Goal: Task Accomplishment & Management: Use online tool/utility

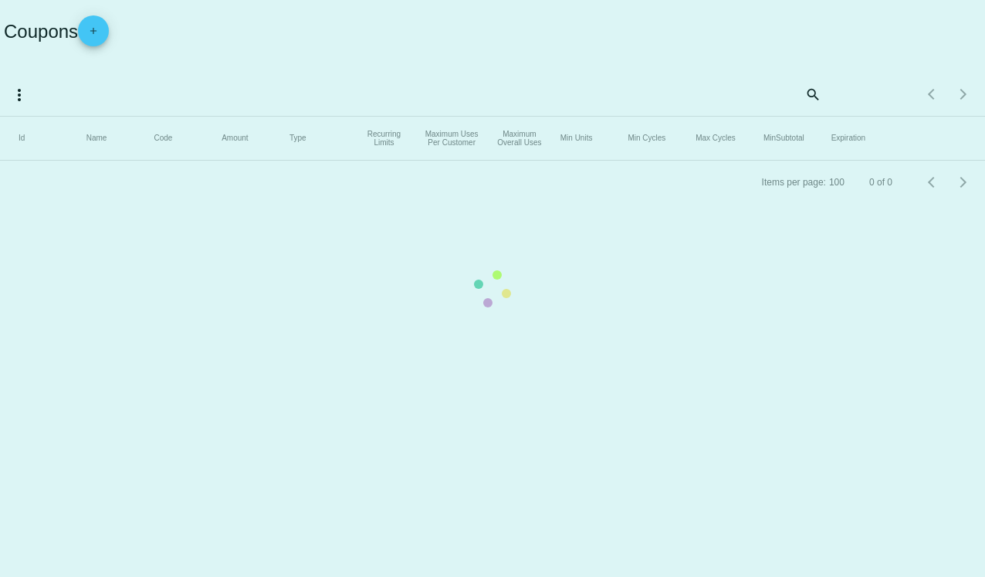
click at [97, 117] on mat-table "Id Name Code Amount Type Recurring Limits Maximum Uses Per Customer Maximum Ove…" at bounding box center [492, 139] width 985 height 44
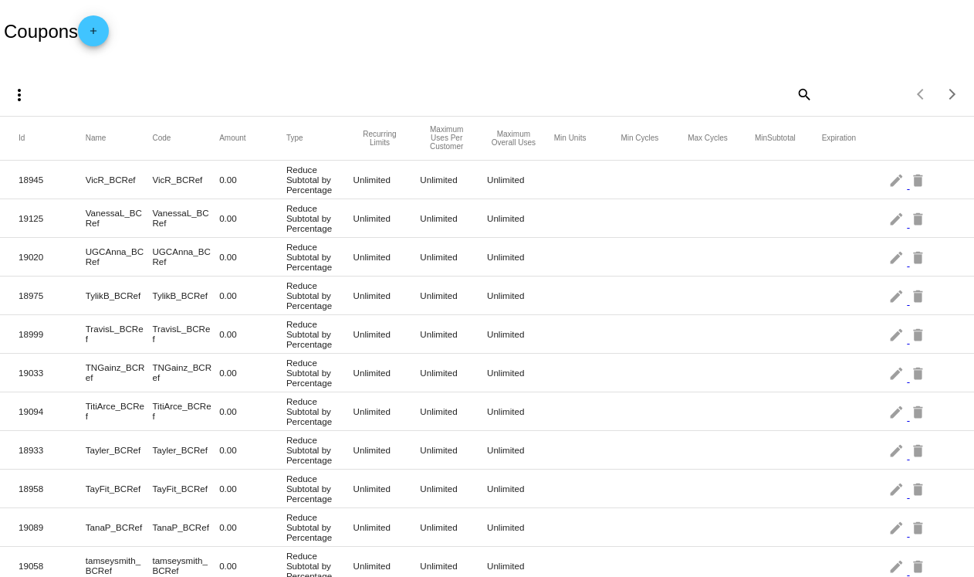
click at [100, 32] on mat-icon "add" at bounding box center [93, 34] width 19 height 19
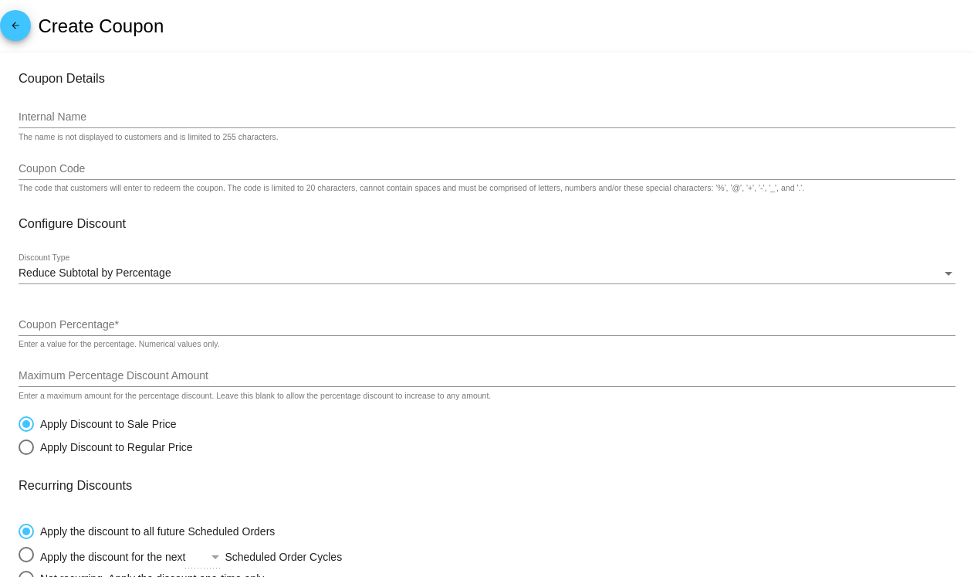
click at [125, 123] on div "Internal Name" at bounding box center [487, 113] width 937 height 30
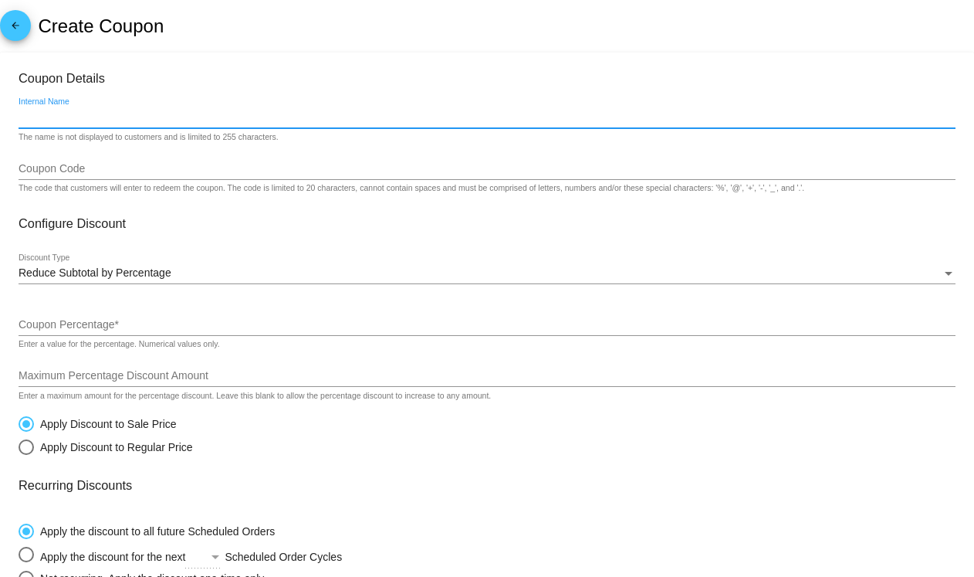
click at [123, 158] on div "Coupon Code" at bounding box center [487, 165] width 937 height 30
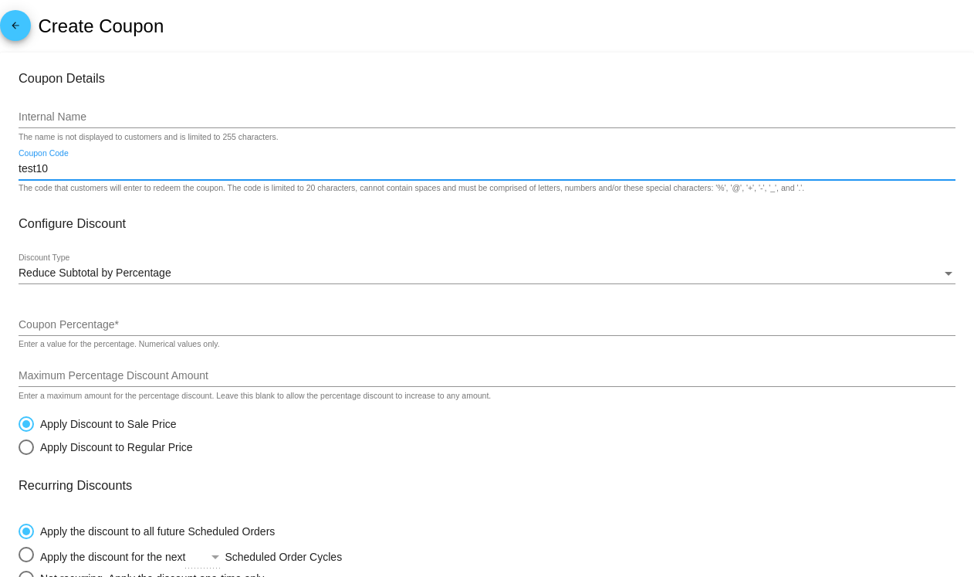
scroll to position [77, 0]
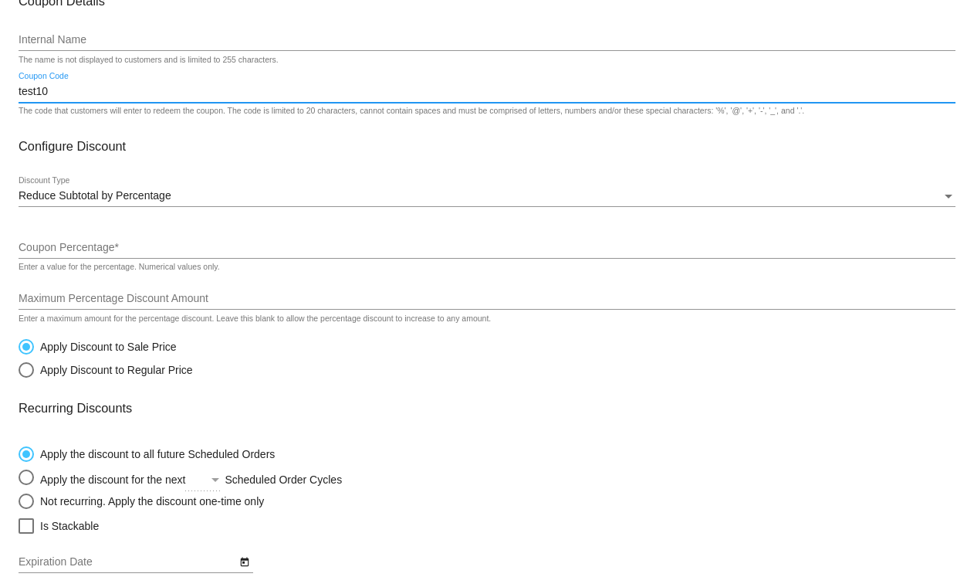
type input "test10"
click at [115, 242] on input "Coupon Percentage *" at bounding box center [487, 248] width 937 height 12
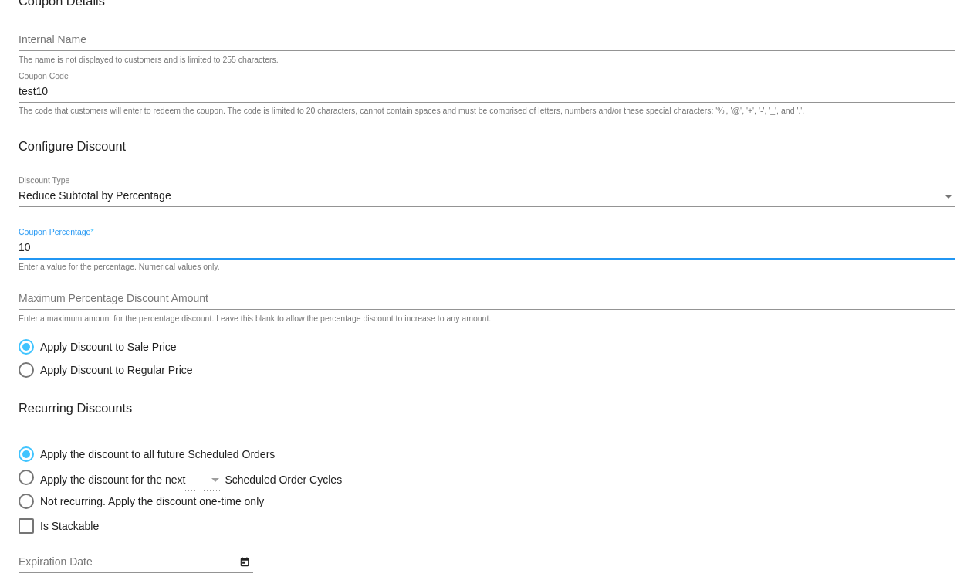
type input "10"
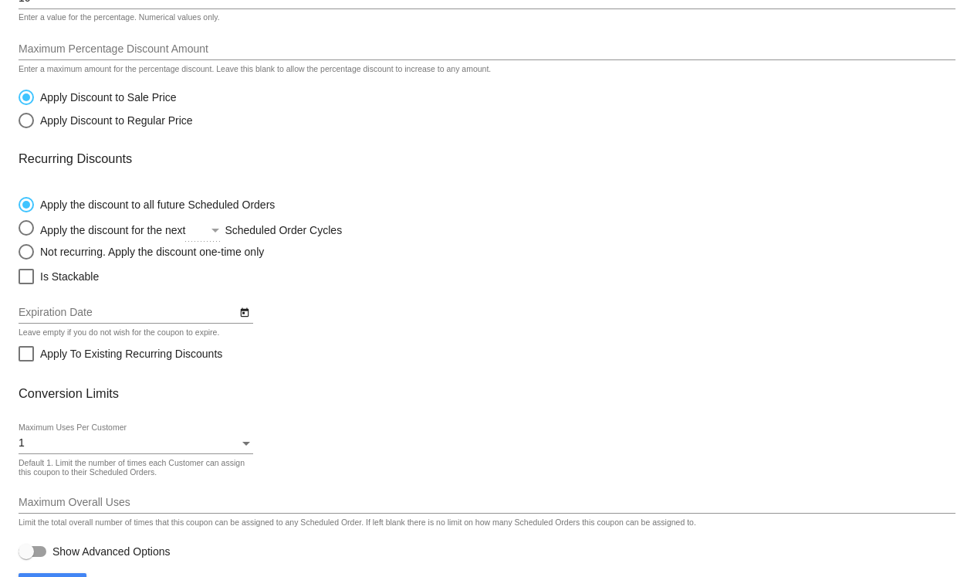
scroll to position [371, 0]
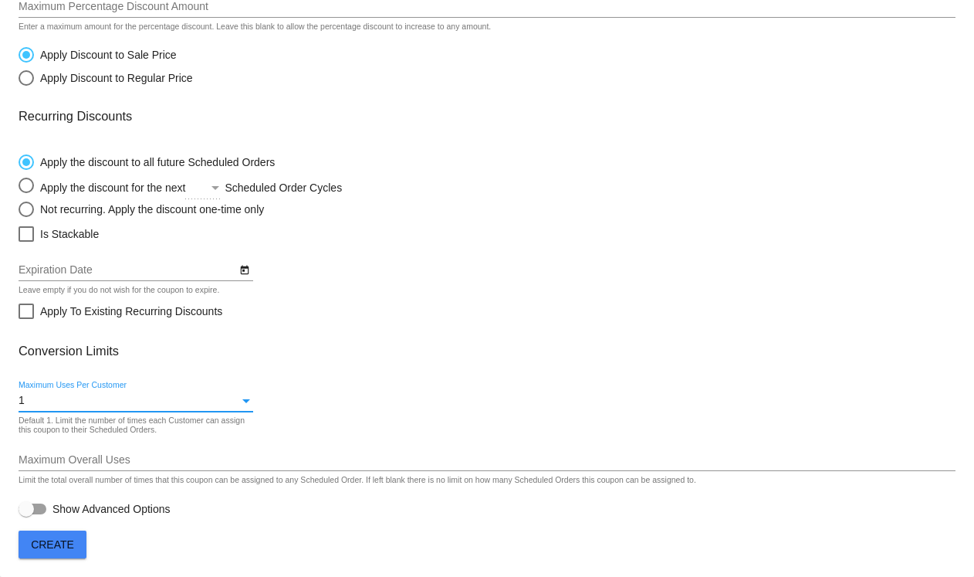
click at [50, 403] on div "1" at bounding box center [129, 400] width 221 height 12
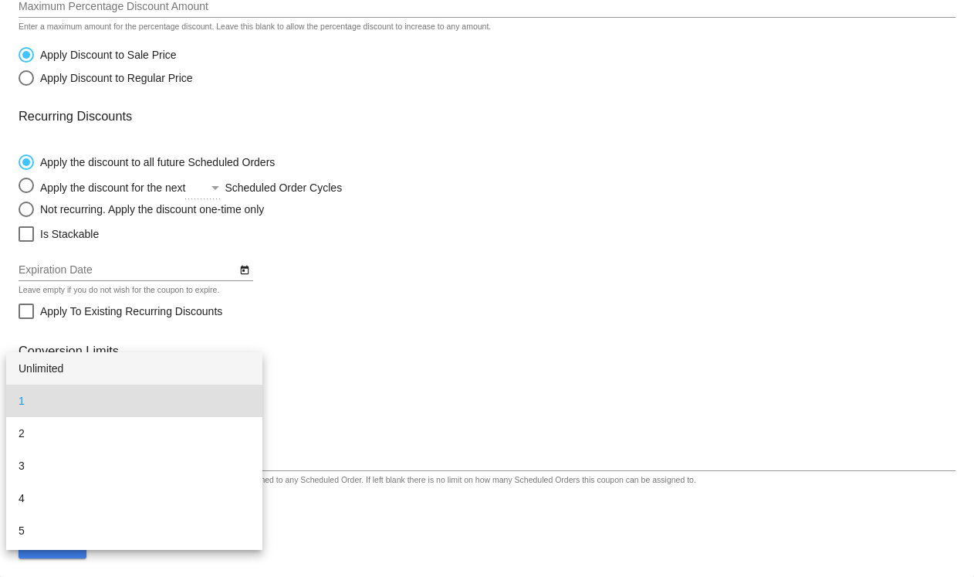
click at [63, 367] on span "Unlimited" at bounding box center [135, 368] width 232 height 32
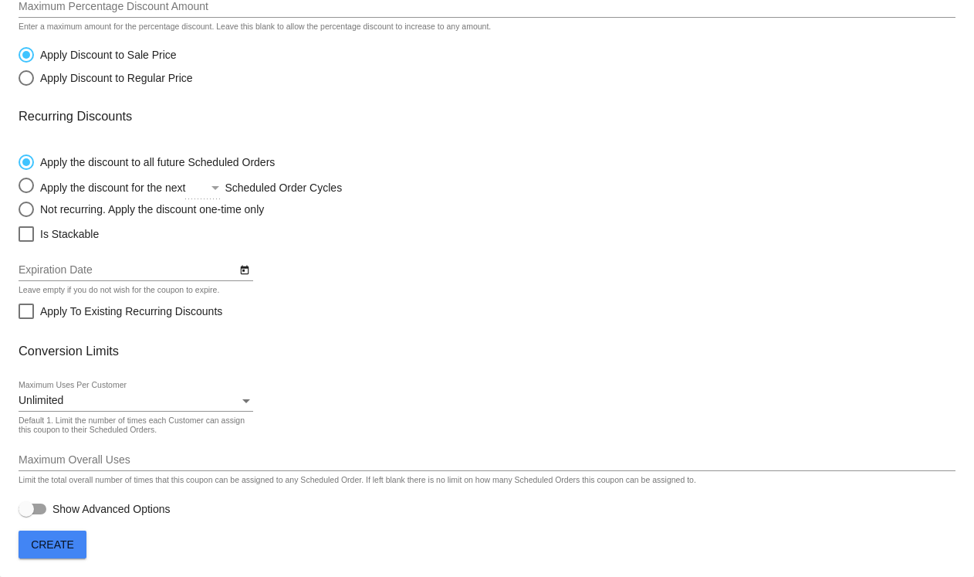
click at [27, 188] on div "Select an option" at bounding box center [26, 185] width 15 height 15
click at [19, 186] on input "Apply the discount for the next Scheduled Order Cycles" at bounding box center [18, 185] width 1 height 1
radio input "true"
click at [222, 187] on div "Select an option" at bounding box center [215, 188] width 14 height 12
click at [19, 186] on input "Apply the discount for the next Scheduled Order Cycles" at bounding box center [18, 185] width 1 height 1
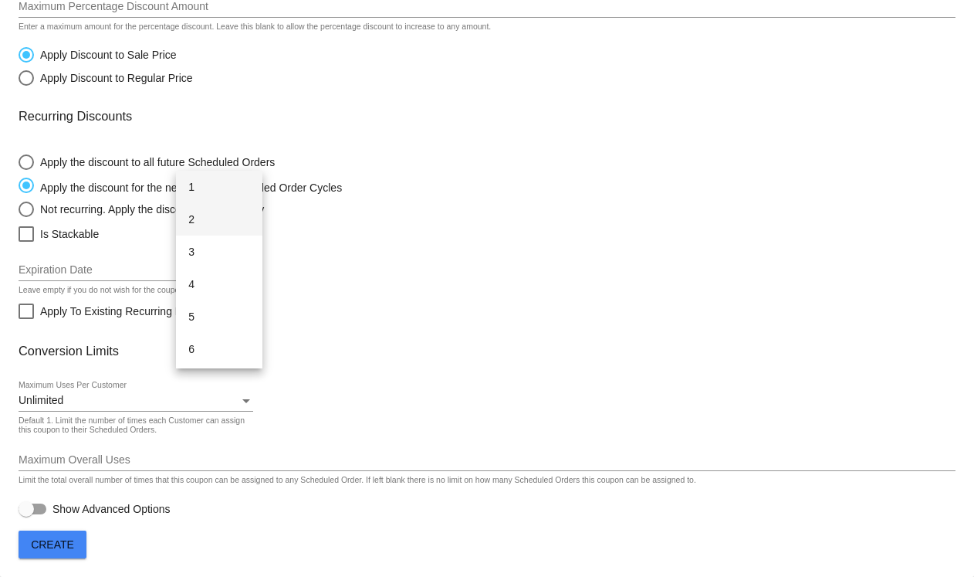
click at [215, 215] on span "2" at bounding box center [219, 219] width 62 height 32
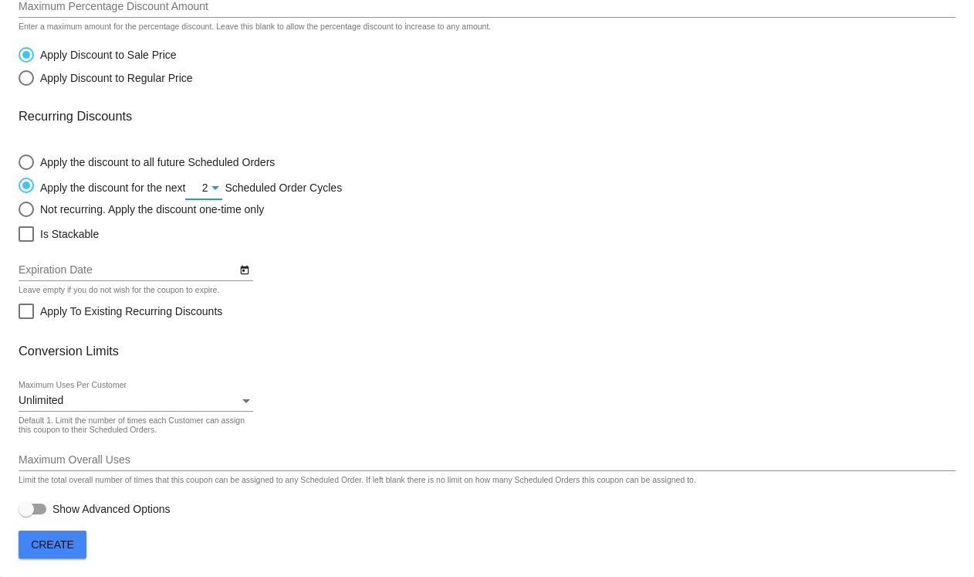
click at [66, 541] on span "Create" at bounding box center [52, 544] width 43 height 12
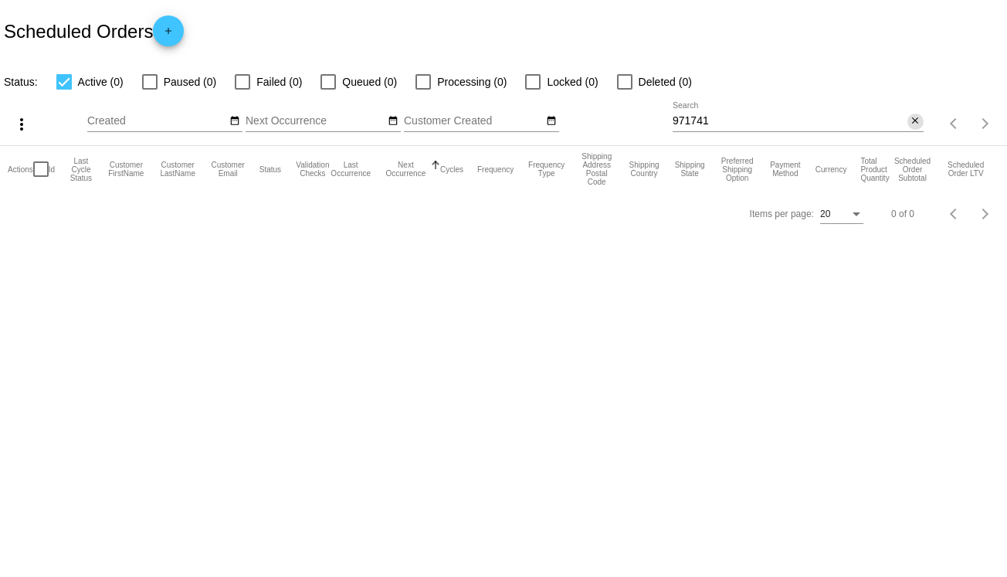
click at [920, 121] on mat-icon "close" at bounding box center [914, 121] width 11 height 12
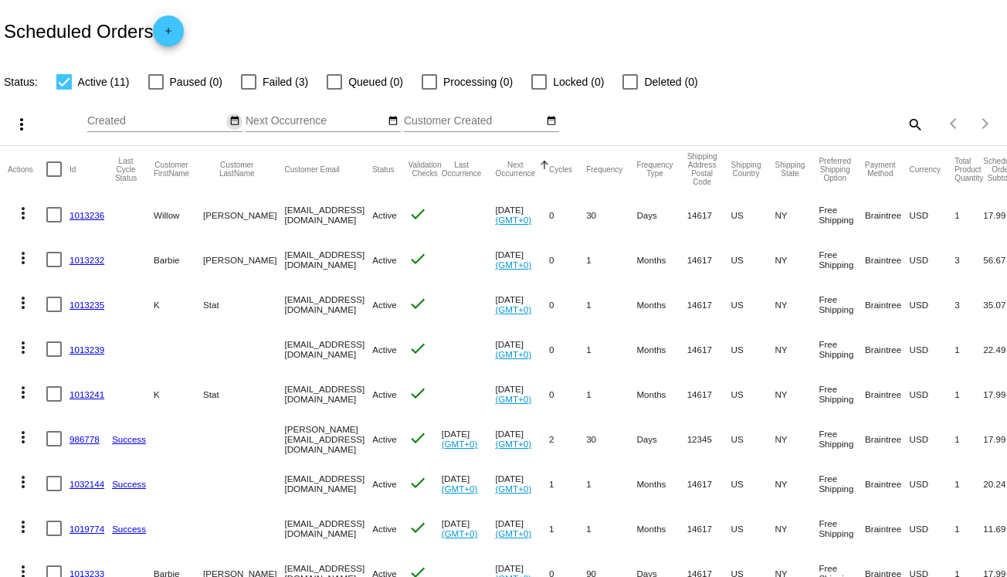
click at [235, 125] on mat-icon "date_range" at bounding box center [234, 121] width 11 height 12
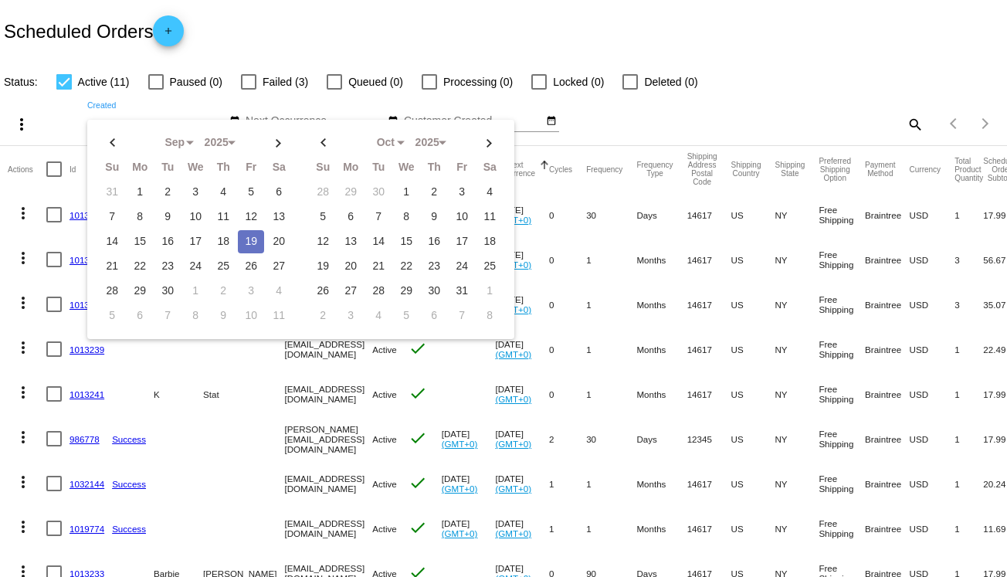
click at [249, 235] on td "19" at bounding box center [251, 241] width 26 height 23
type input "09/19/2025 - 09/19/2025"
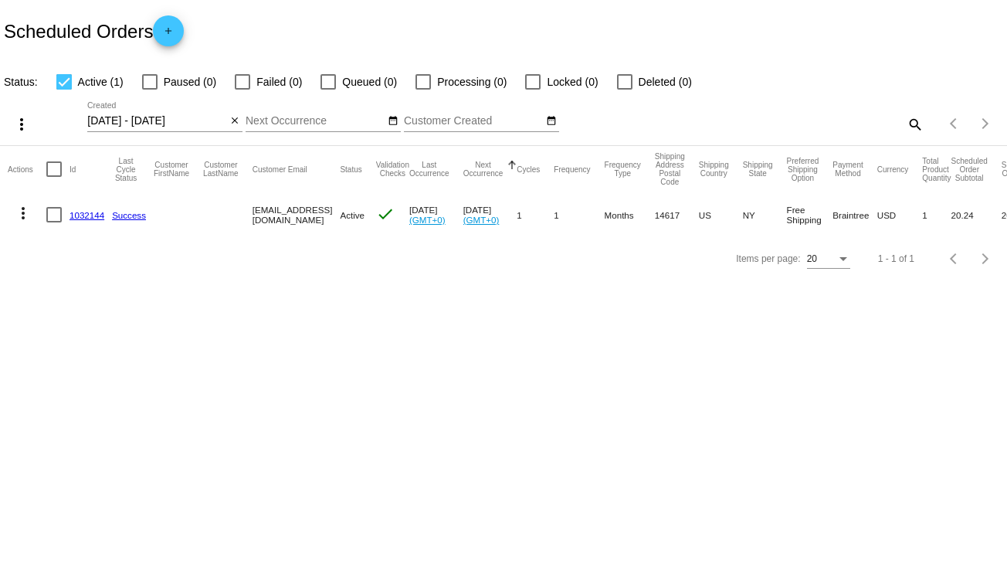
click at [83, 215] on link "1032144" at bounding box center [86, 215] width 35 height 10
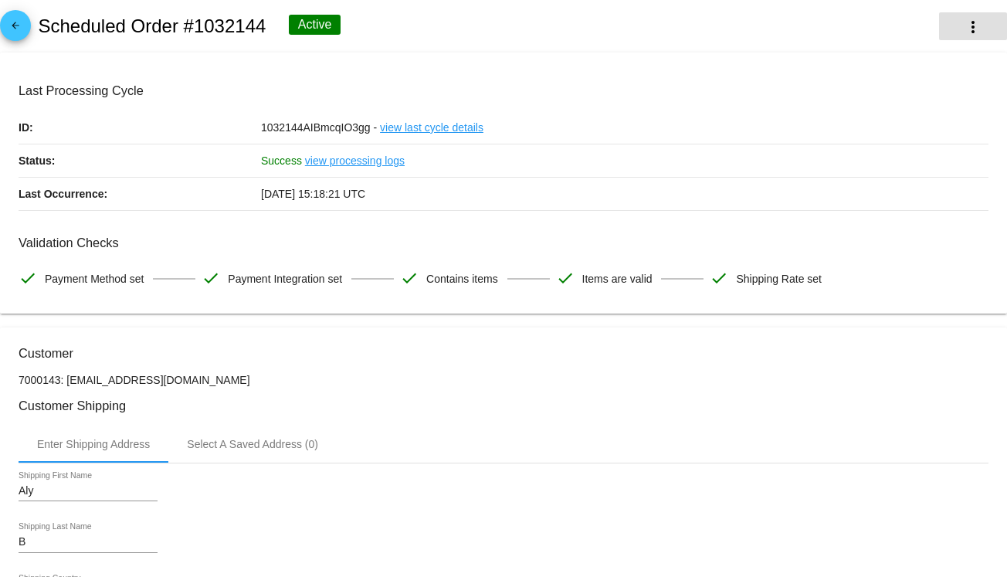
click at [967, 32] on mat-icon "more_vert" at bounding box center [972, 27] width 19 height 19
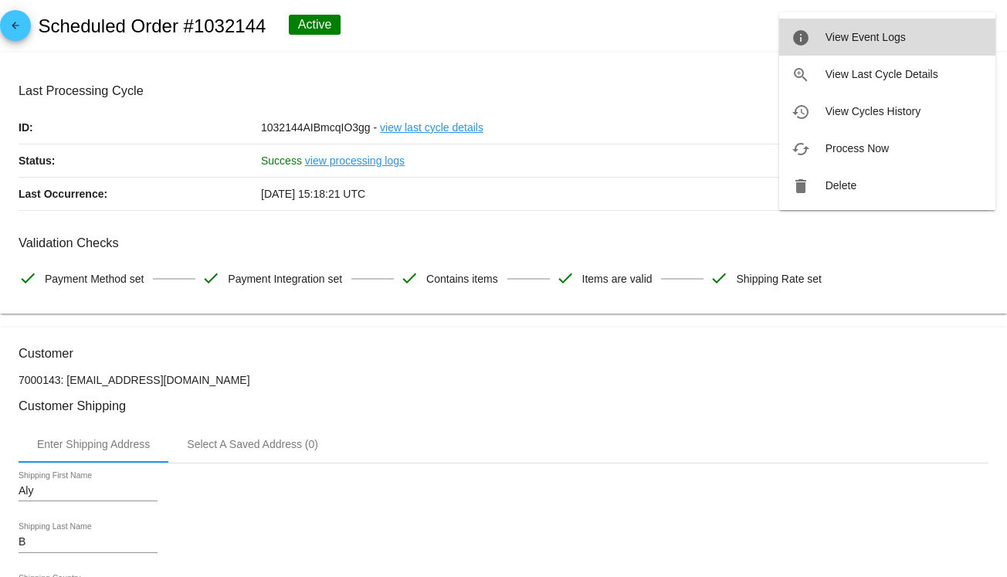
click at [927, 38] on button "info View Event Logs" at bounding box center [887, 37] width 216 height 37
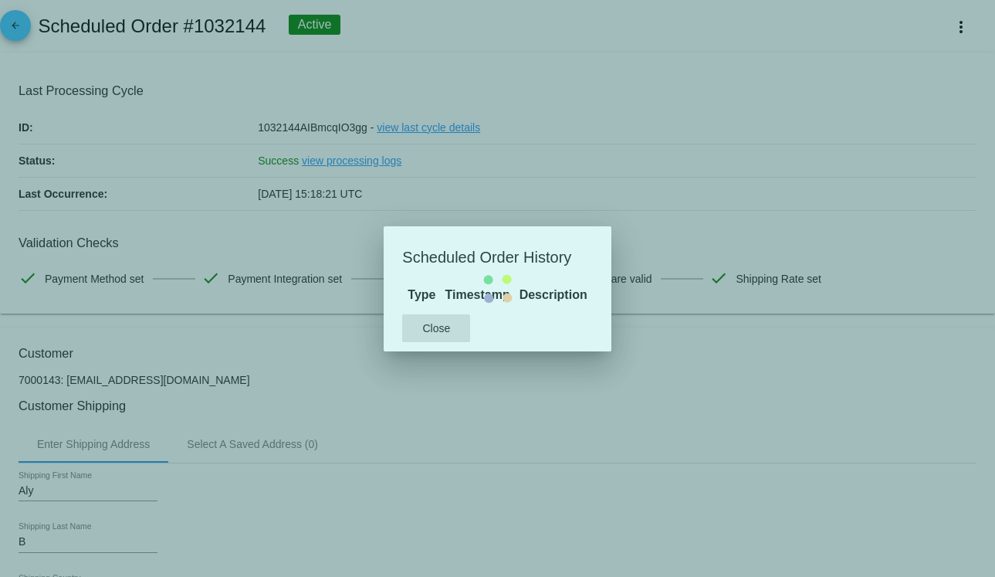
click at [611, 285] on mat-dialog-content "Type Timestamp Description" at bounding box center [497, 295] width 227 height 20
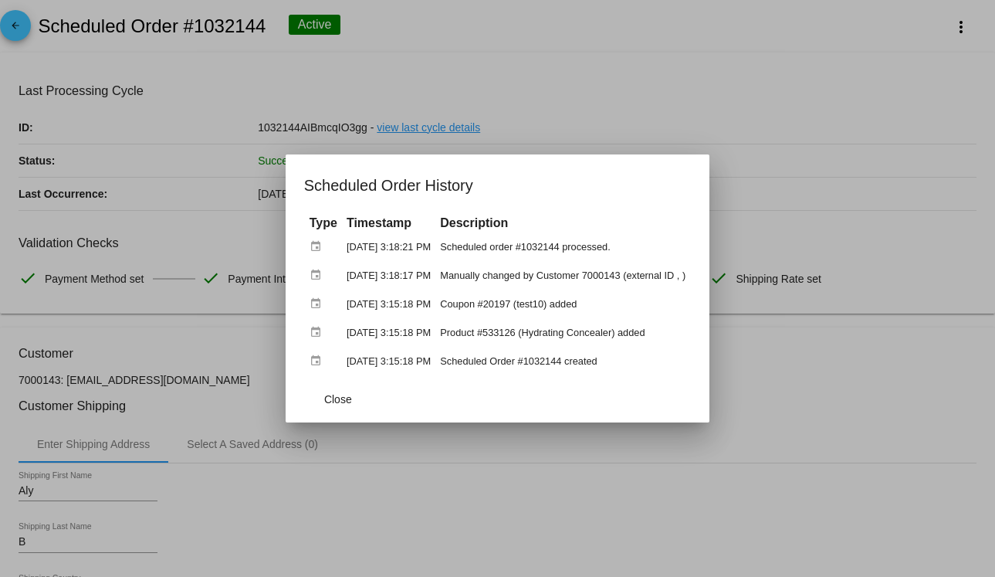
click at [818, 146] on div at bounding box center [497, 288] width 995 height 577
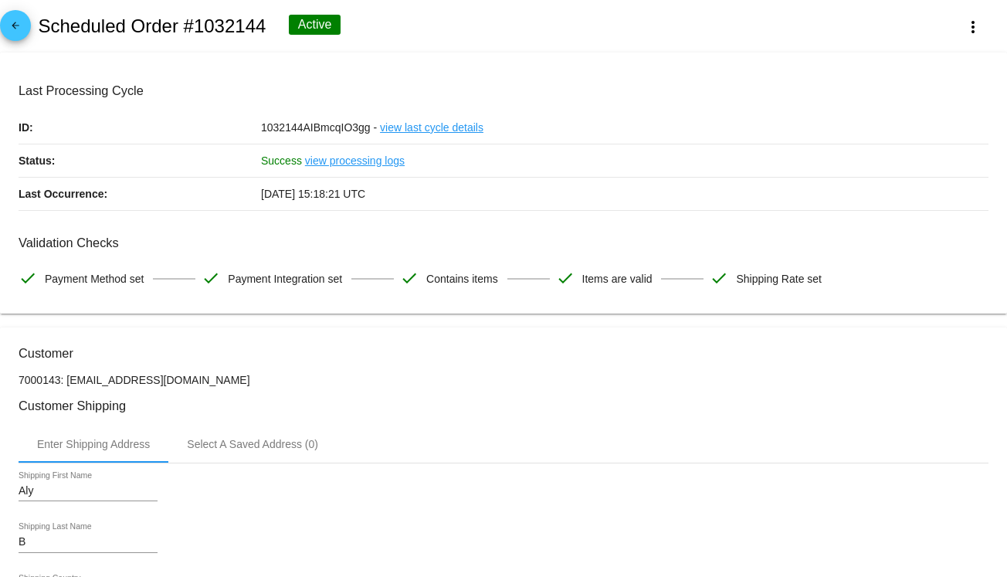
click at [946, 26] on button "more_vert" at bounding box center [973, 26] width 68 height 28
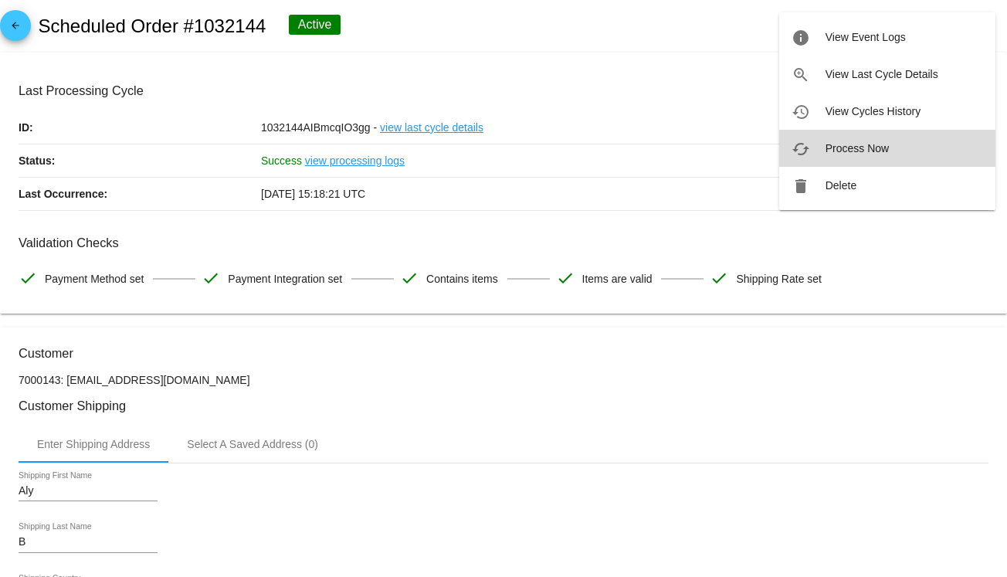
click at [891, 142] on button "cached Process Now" at bounding box center [887, 148] width 216 height 37
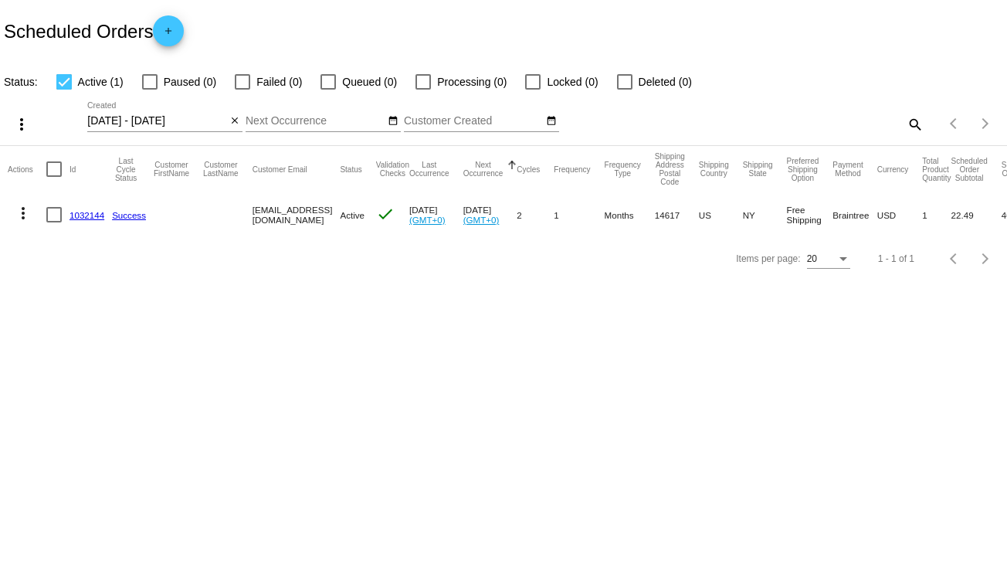
click at [83, 219] on link "1032144" at bounding box center [86, 215] width 35 height 10
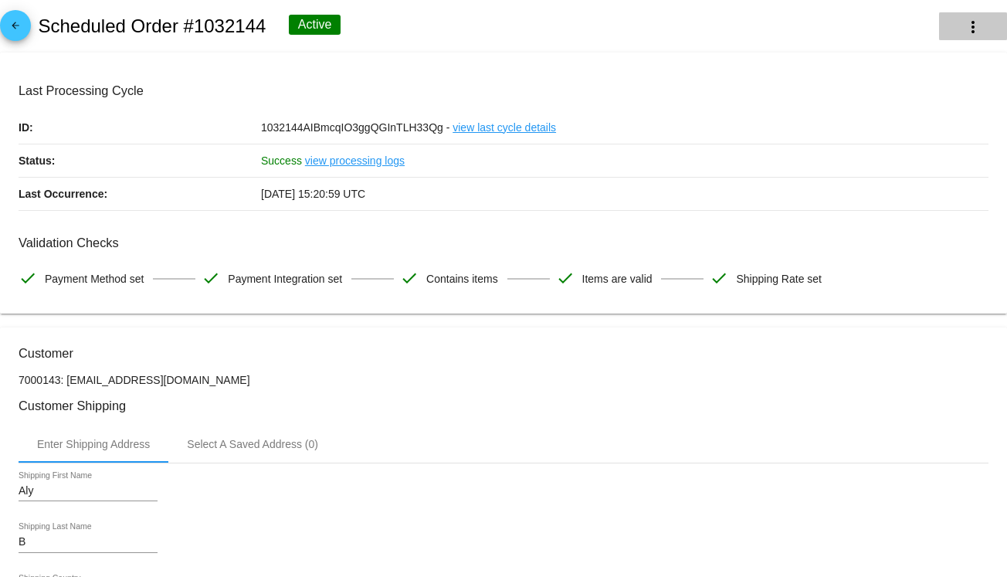
click at [964, 26] on mat-icon "more_vert" at bounding box center [972, 27] width 19 height 19
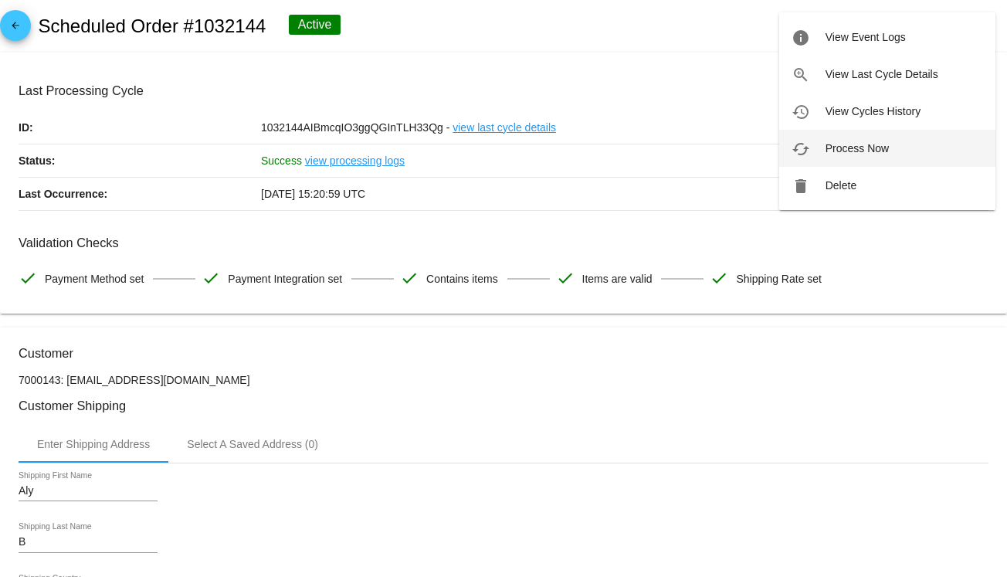
click at [878, 163] on button "cached Process Now" at bounding box center [887, 148] width 216 height 37
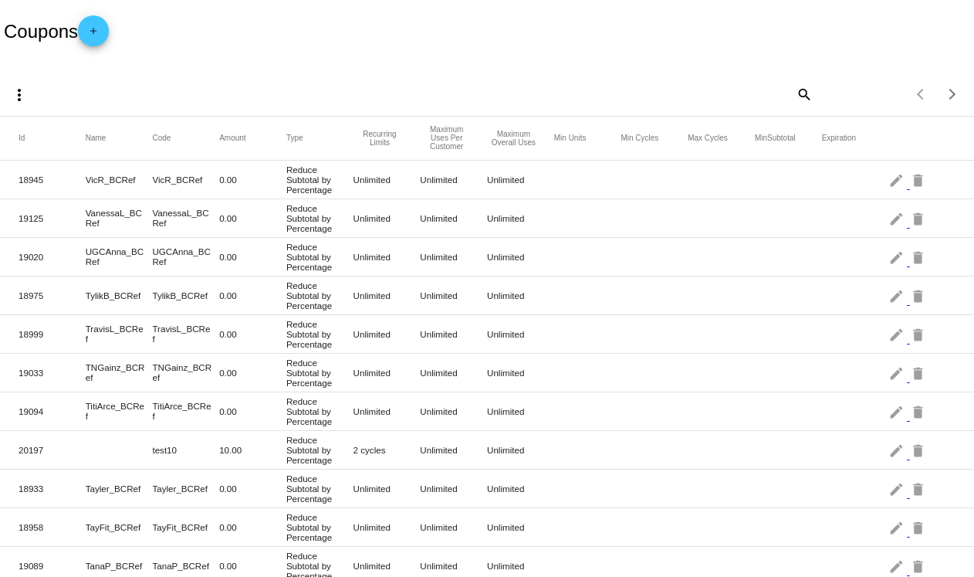
click at [797, 93] on mat-icon "search" at bounding box center [803, 94] width 19 height 24
click at [625, 100] on div "Search" at bounding box center [691, 88] width 242 height 30
click at [636, 95] on input "Search" at bounding box center [691, 92] width 242 height 12
type input "test"
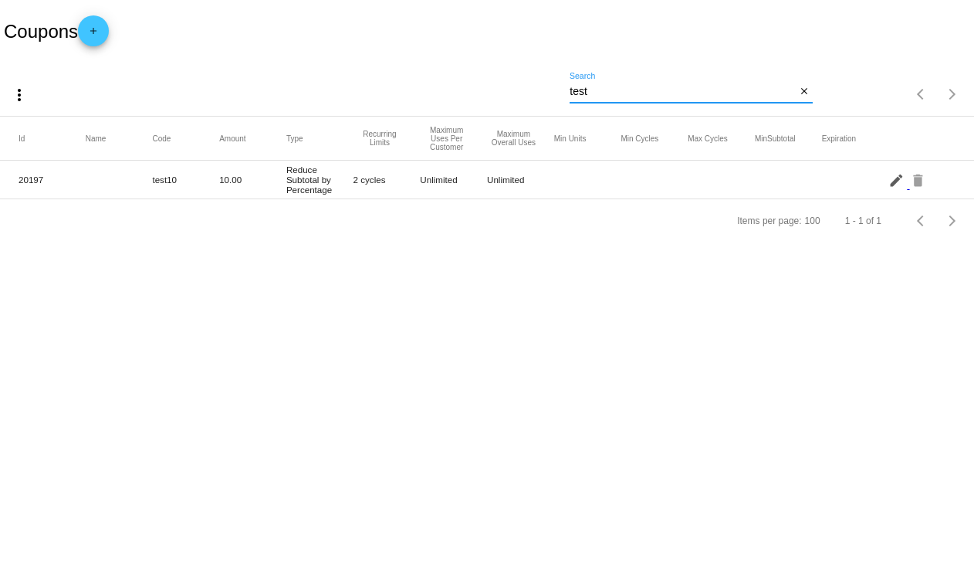
click at [901, 178] on mat-icon "edit" at bounding box center [898, 180] width 19 height 24
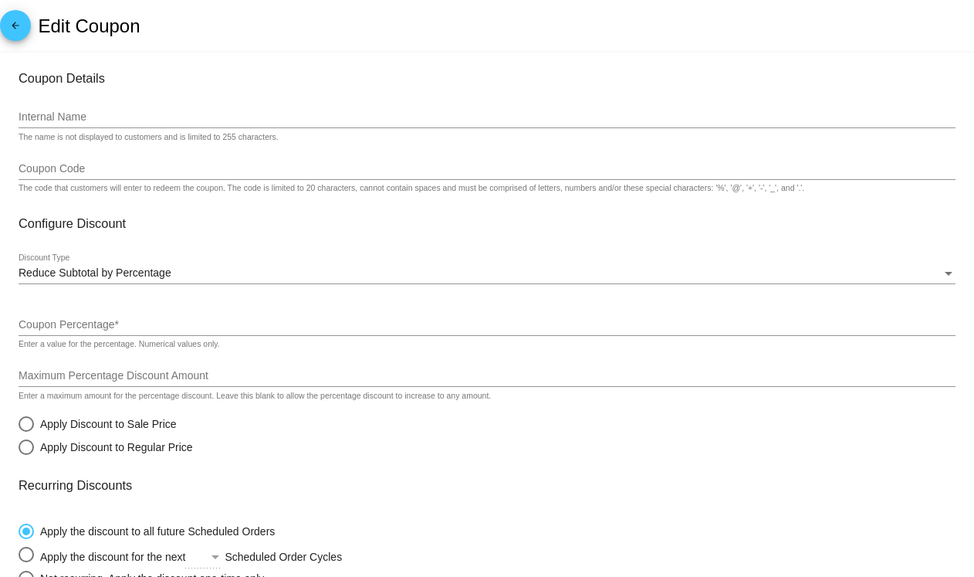
type input "test10"
type input "10"
radio input "true"
radio input "false"
radio input "true"
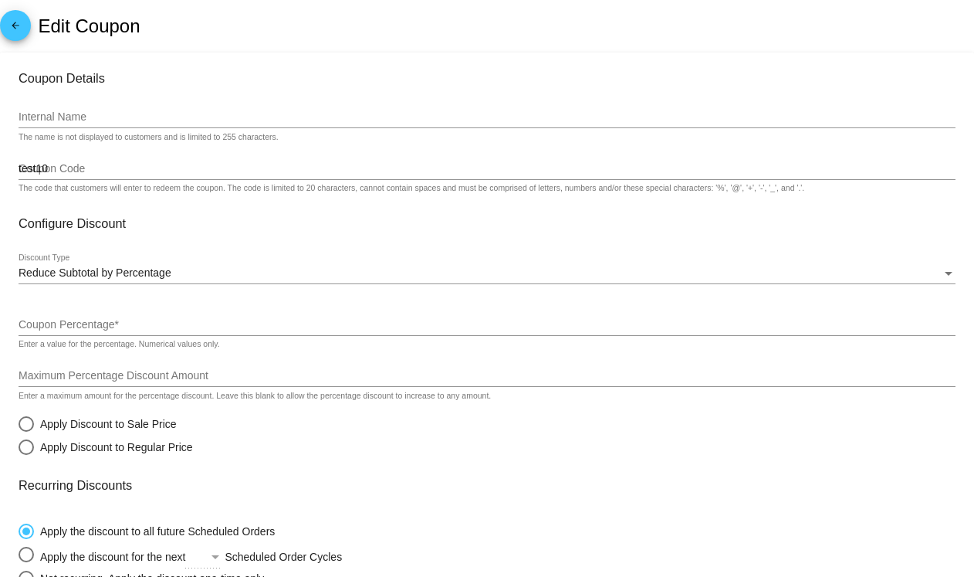
checkbox input "true"
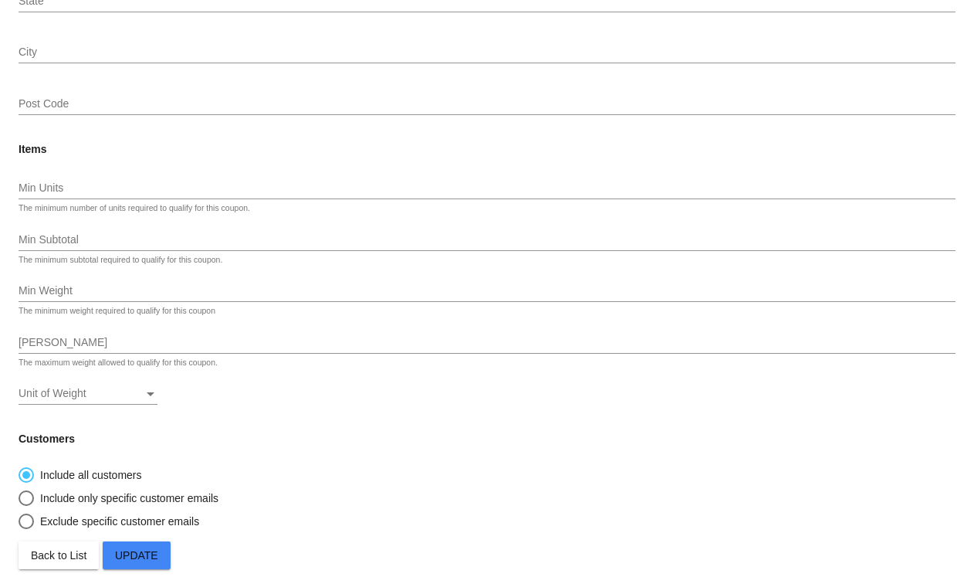
scroll to position [1204, 0]
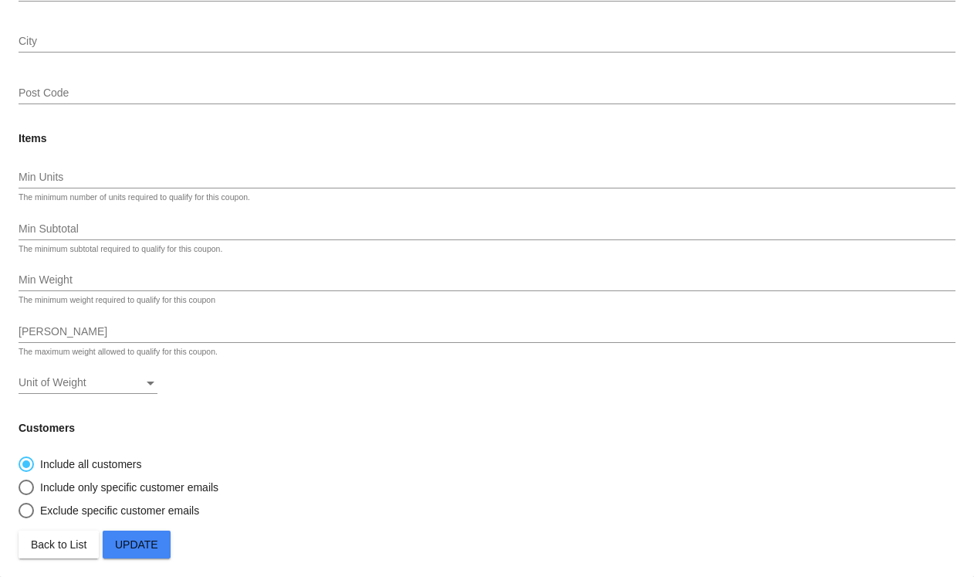
click at [124, 550] on span "Update" at bounding box center [136, 544] width 43 height 12
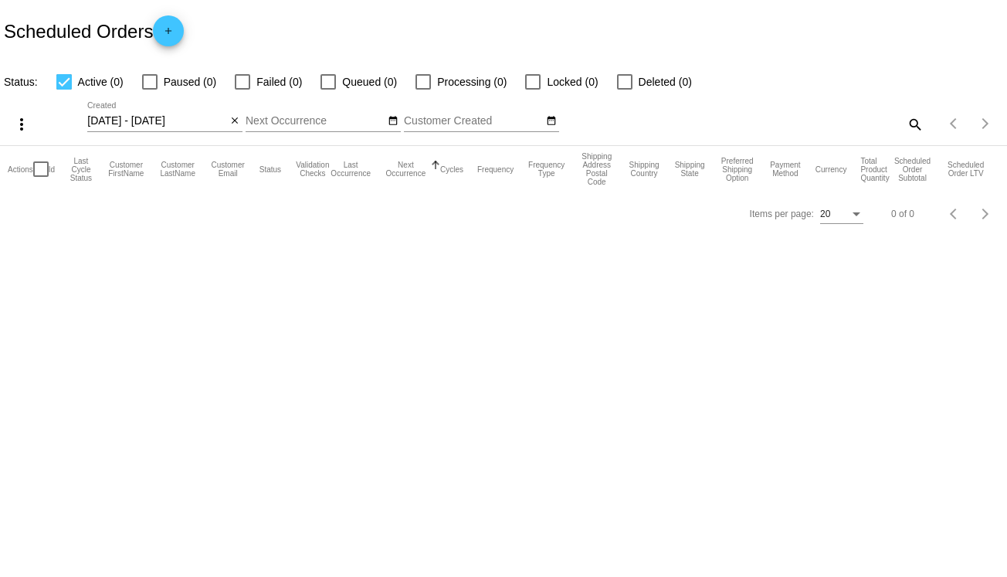
click at [909, 124] on mat-icon "search" at bounding box center [914, 124] width 19 height 24
click at [235, 127] on mat-icon "close" at bounding box center [234, 121] width 11 height 12
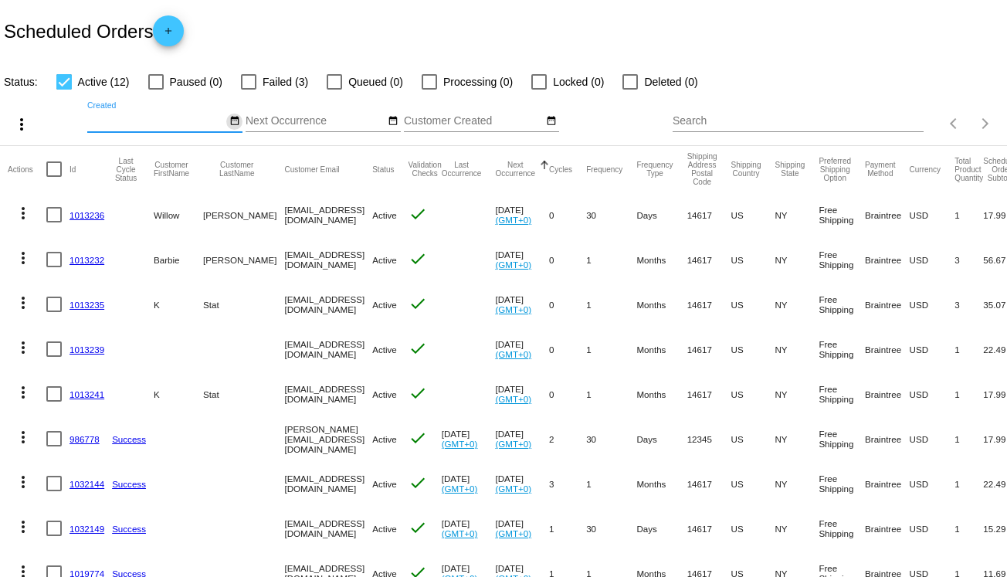
click at [237, 122] on mat-icon "date_range" at bounding box center [234, 121] width 11 height 12
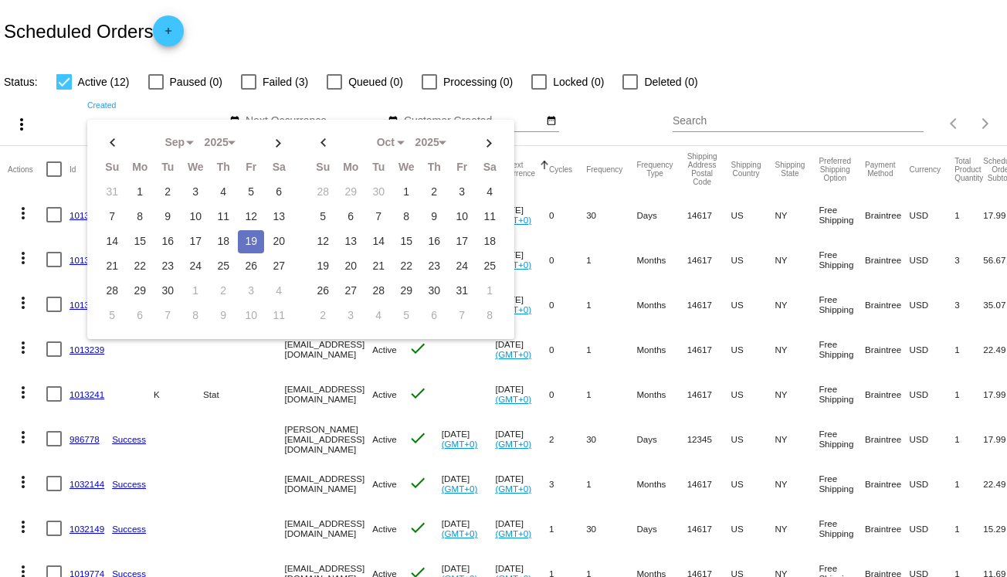
click at [247, 242] on td "19" at bounding box center [251, 241] width 26 height 23
type input "[DATE] - [DATE]"
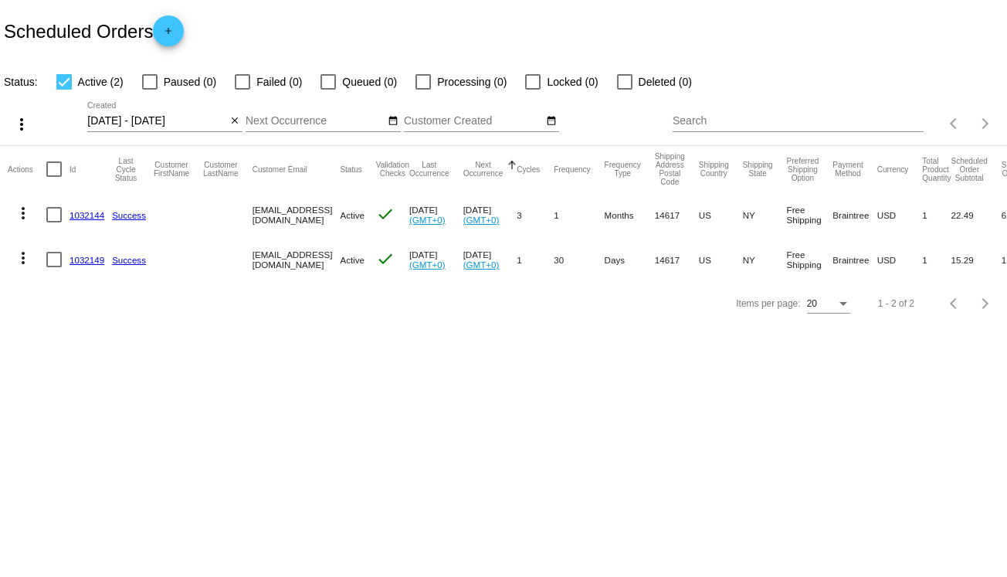
click at [80, 263] on link "1032149" at bounding box center [86, 260] width 35 height 10
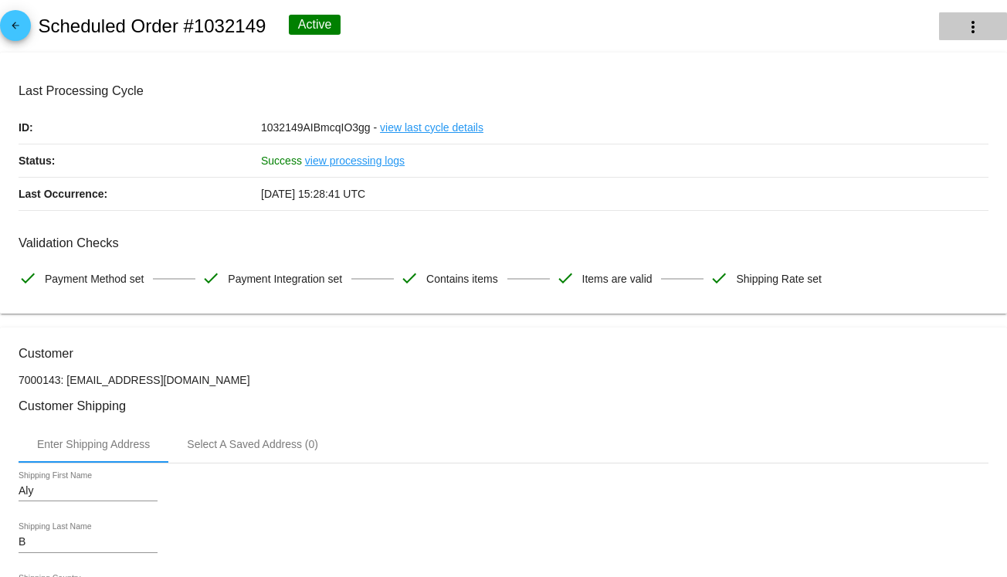
click at [951, 29] on button "more_vert" at bounding box center [973, 26] width 68 height 28
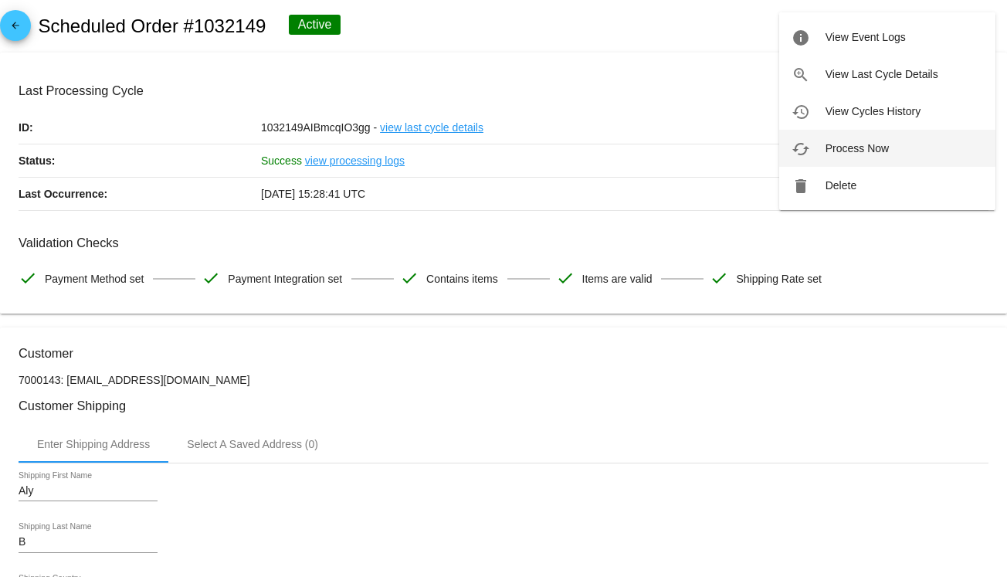
click at [881, 147] on span "Process Now" at bounding box center [856, 148] width 63 height 12
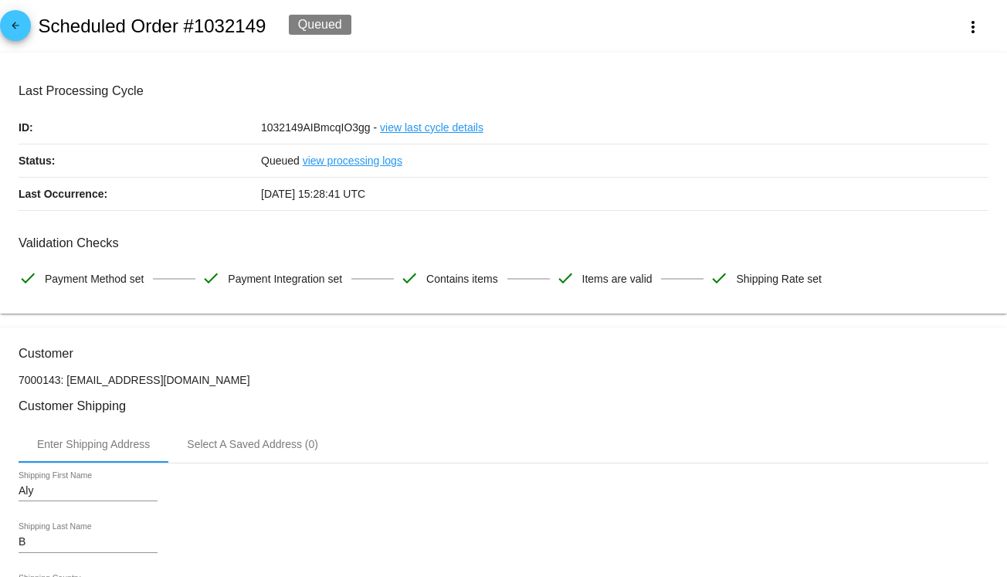
click at [14, 8] on div "arrow_back Scheduled Order #1032149 Queued more_vert" at bounding box center [503, 26] width 1007 height 52
click at [19, 23] on mat-icon "arrow_back" at bounding box center [15, 29] width 19 height 19
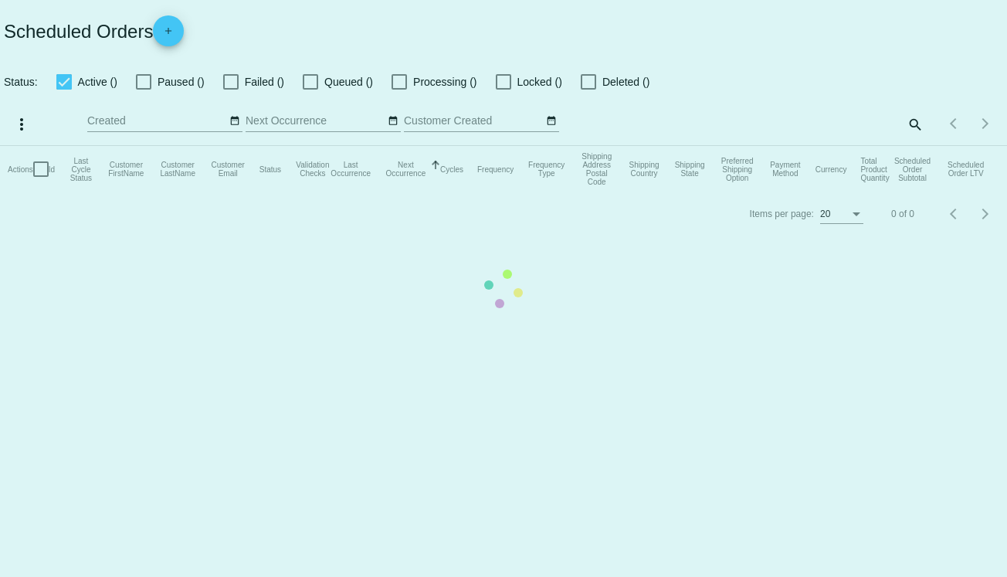
type input "[DATE] - [DATE]"
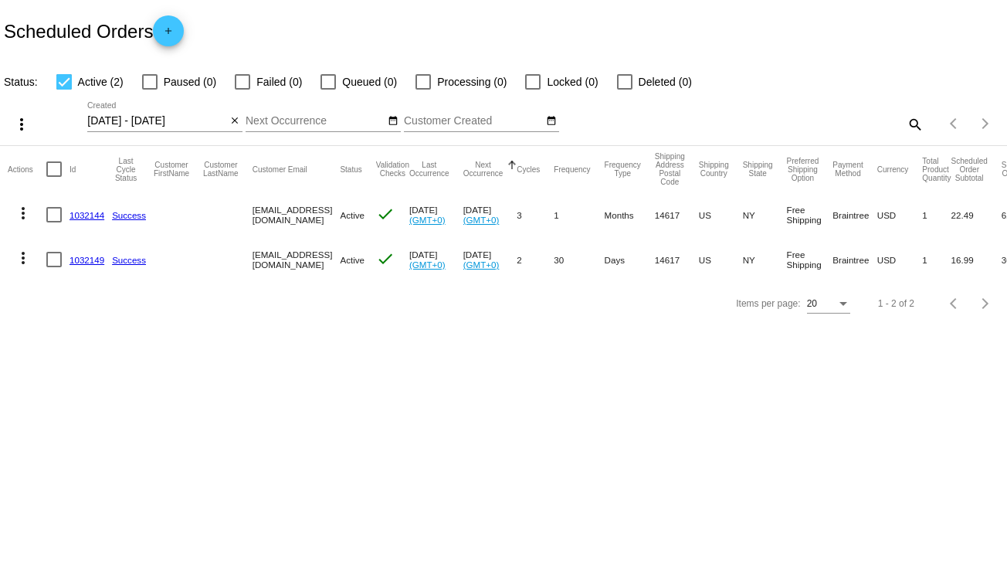
click at [90, 256] on link "1032149" at bounding box center [86, 260] width 35 height 10
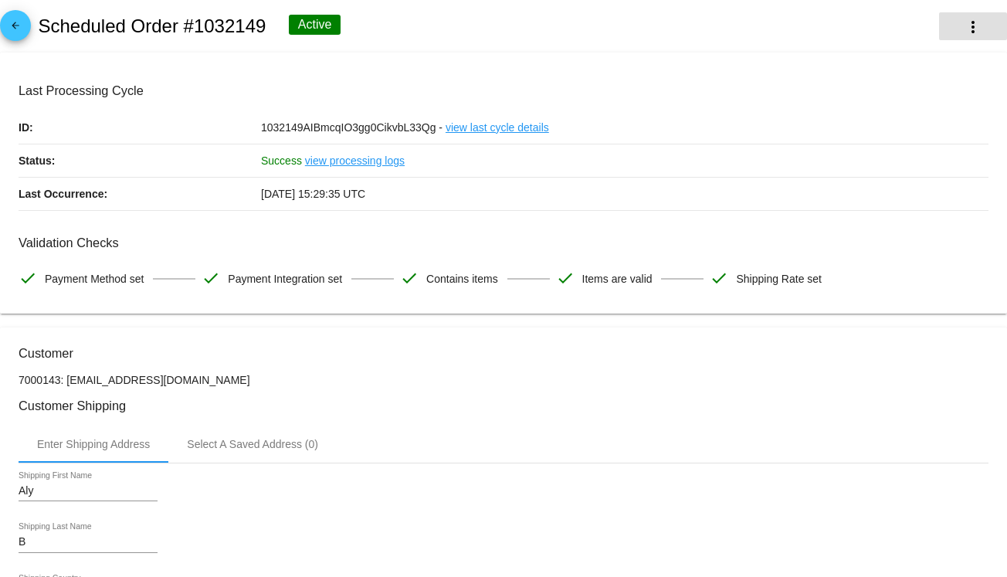
click at [963, 23] on mat-icon "more_vert" at bounding box center [972, 27] width 19 height 19
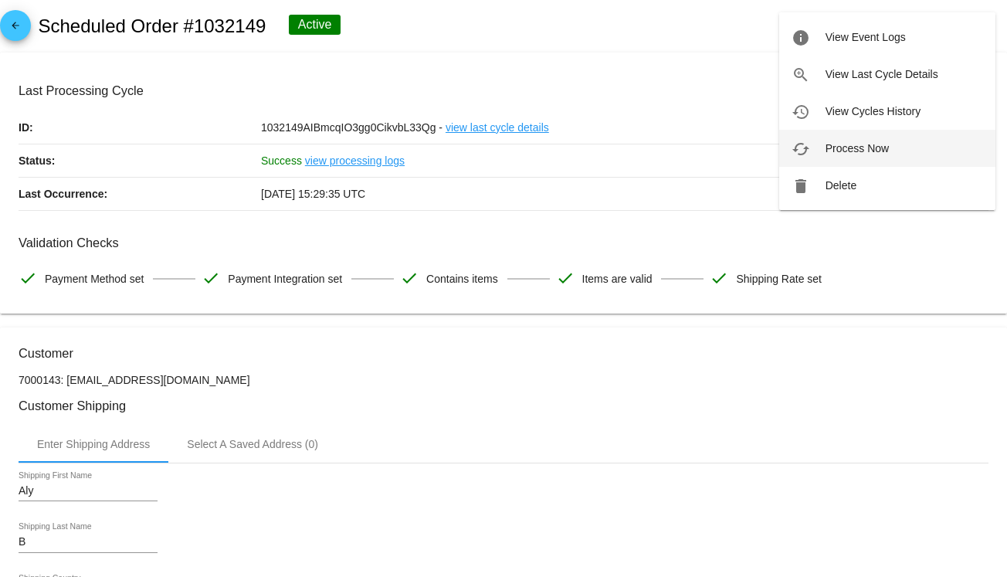
click at [850, 157] on button "cached Process Now" at bounding box center [887, 148] width 216 height 37
